Goal: Information Seeking & Learning: Understand process/instructions

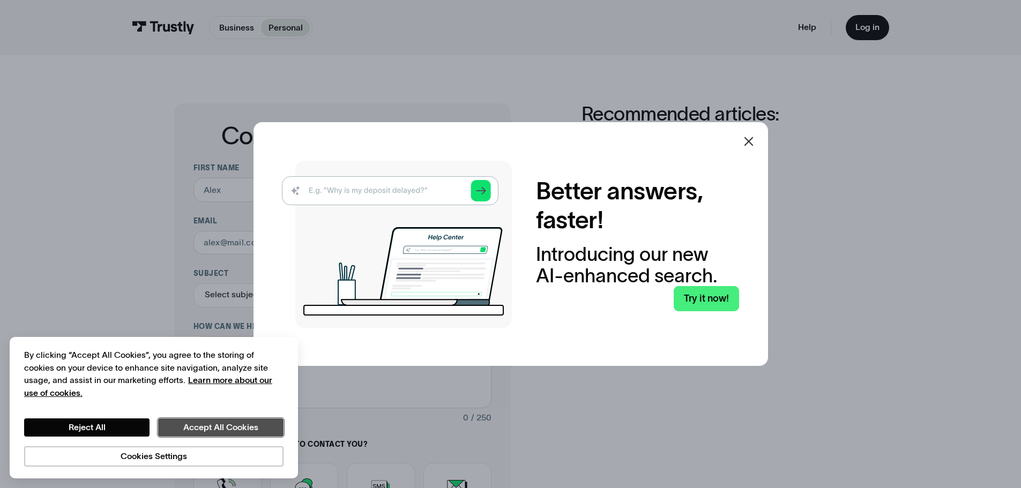
click at [190, 433] on button "Accept All Cookies" at bounding box center [220, 428] width 125 height 18
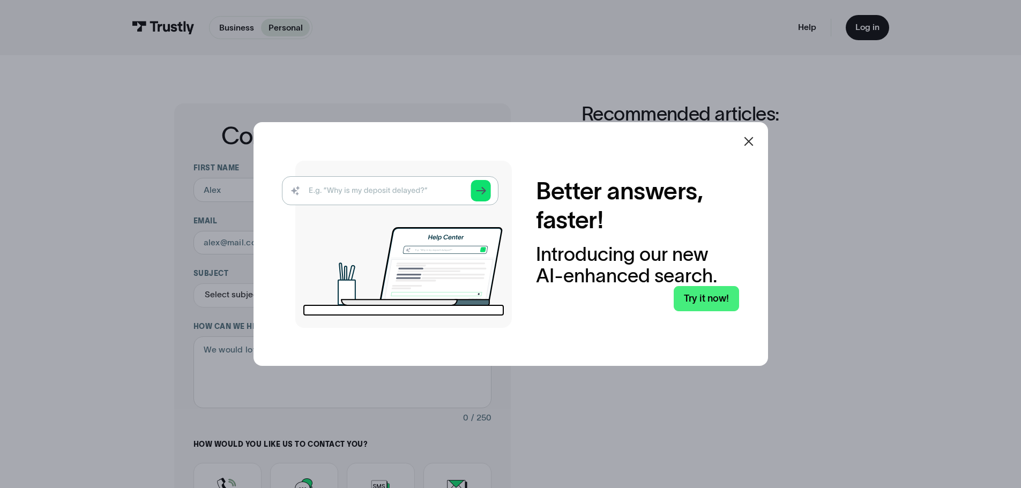
click at [743, 152] on div at bounding box center [749, 142] width 26 height 26
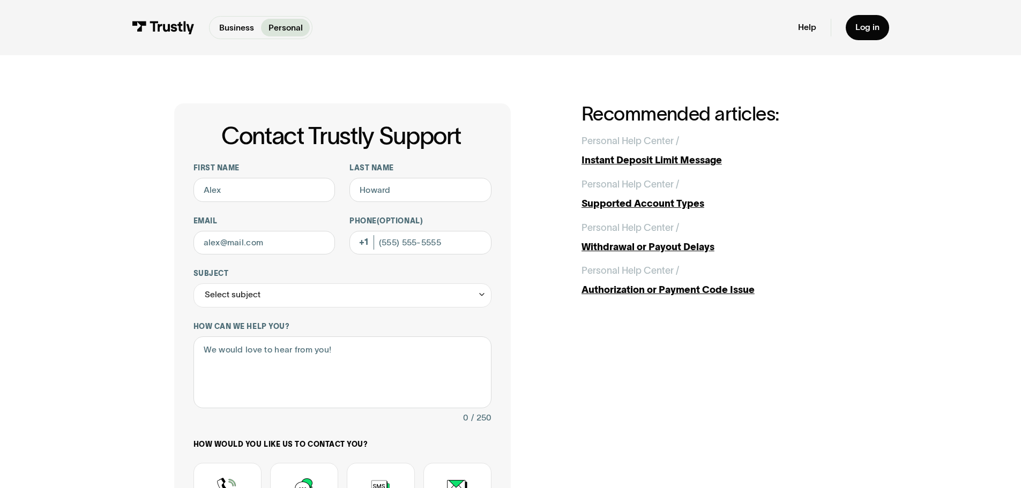
click at [611, 245] on div "Withdrawal or Payout Delays" at bounding box center [714, 247] width 266 height 14
